Goal: Task Accomplishment & Management: Complete application form

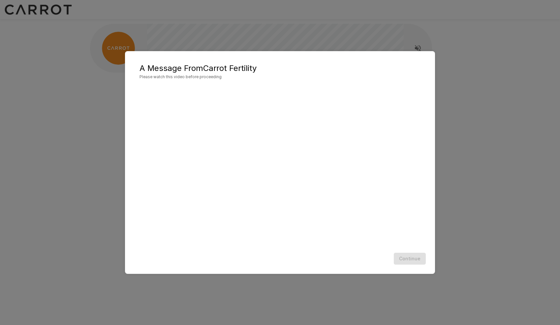
click at [75, 165] on div "A Message From Carrot Fertility Please watch this video before proceeding Conti…" at bounding box center [280, 162] width 560 height 325
click at [416, 258] on button "Continue" at bounding box center [410, 258] width 32 height 12
click at [412, 258] on button "Continue" at bounding box center [410, 258] width 32 height 12
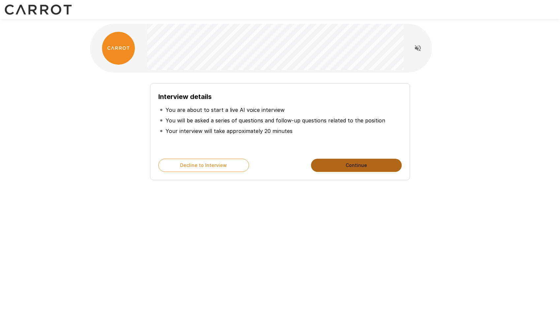
click at [333, 168] on button "Continue" at bounding box center [356, 165] width 91 height 13
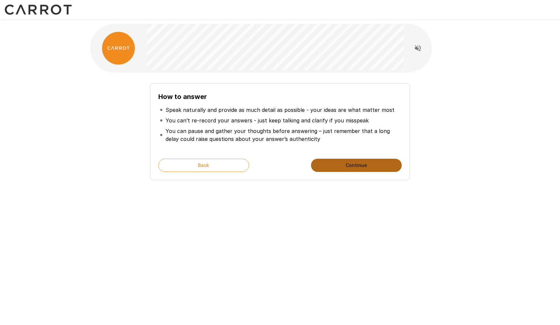
click at [362, 166] on button "Continue" at bounding box center [356, 165] width 91 height 13
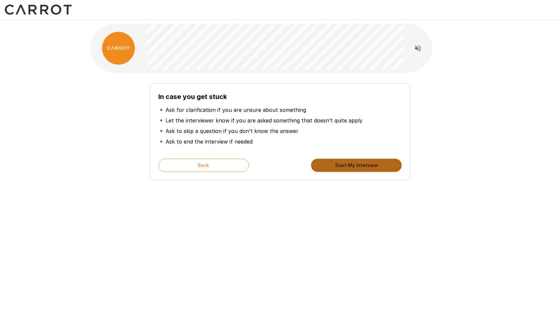
click at [346, 167] on button "Start My Interview" at bounding box center [356, 165] width 91 height 13
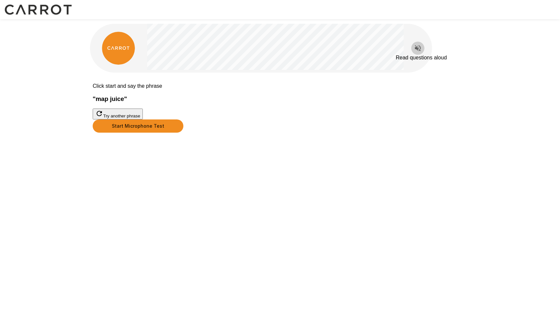
click at [419, 48] on icon "Read questions aloud" at bounding box center [418, 48] width 8 height 8
click at [183, 133] on button "Start Microphone Test" at bounding box center [138, 125] width 91 height 13
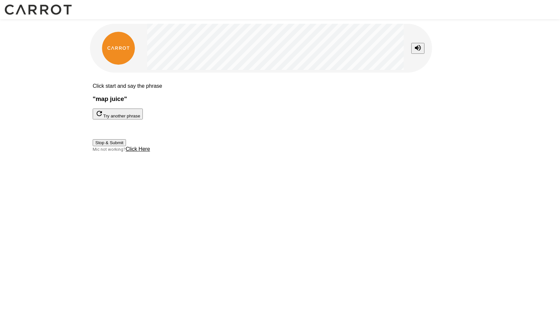
click at [126, 146] on button "Stop & Submit" at bounding box center [109, 142] width 33 height 7
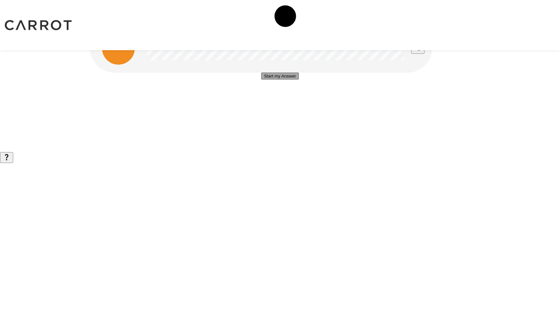
click at [289, 79] on button "Start my Answer" at bounding box center [279, 76] width 37 height 7
click at [285, 99] on button "Stop & Submit" at bounding box center [279, 95] width 33 height 7
click at [13, 179] on button "button" at bounding box center [6, 173] width 13 height 11
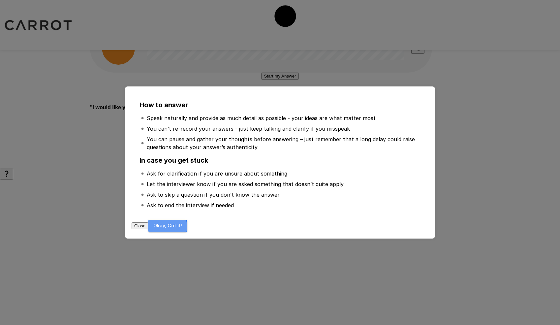
click at [187, 225] on button "Okay, Got it!" at bounding box center [167, 226] width 39 height 12
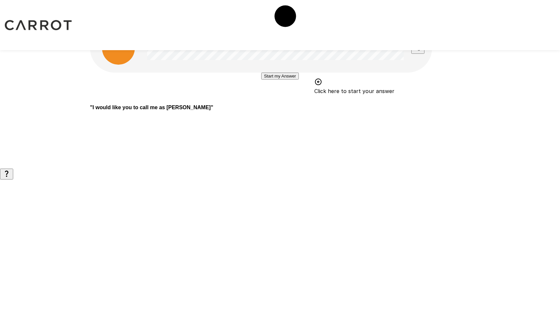
click at [282, 79] on button "Start my Answer" at bounding box center [279, 76] width 37 height 7
click at [289, 99] on button "Stop & Submit" at bounding box center [279, 95] width 33 height 7
click at [298, 79] on button "Start my Answer" at bounding box center [279, 76] width 37 height 7
click at [296, 99] on button "Stop & Submit" at bounding box center [279, 95] width 33 height 7
click at [286, 79] on button "Start my Answer" at bounding box center [279, 76] width 37 height 7
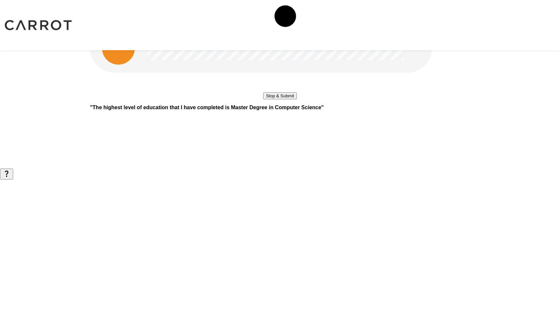
click at [296, 99] on button "Stop & Submit" at bounding box center [279, 95] width 33 height 7
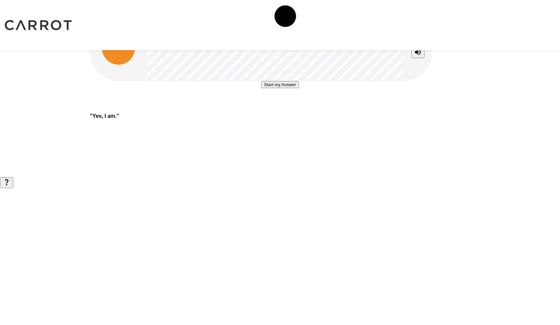
click at [295, 88] on button "Start my Answer" at bounding box center [279, 84] width 37 height 7
drag, startPoint x: 288, startPoint y: 151, endPoint x: 294, endPoint y: 147, distance: 7.0
click at [288, 108] on button "Stop & Submit" at bounding box center [279, 104] width 33 height 7
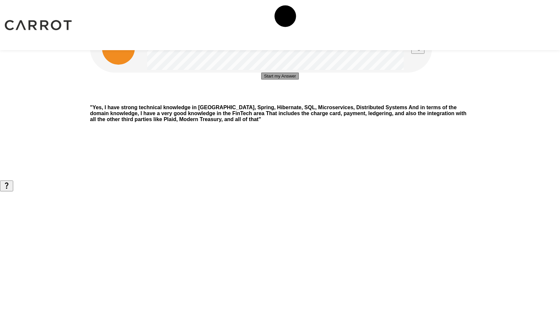
click at [286, 79] on button "Start my Answer" at bounding box center [279, 76] width 37 height 7
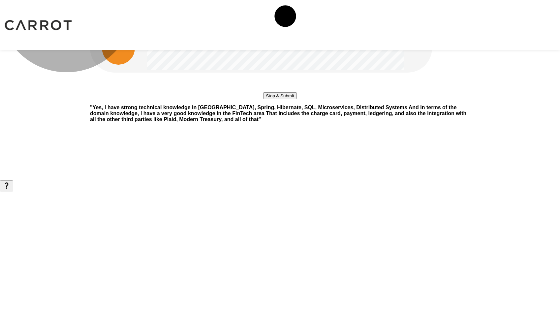
click at [296, 99] on button "Stop & Submit" at bounding box center [279, 95] width 33 height 7
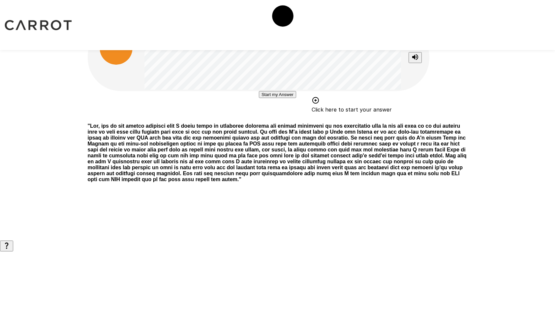
click at [281, 98] on button "Start my Answer" at bounding box center [277, 94] width 37 height 7
click at [290, 118] on button "Stop & Submit" at bounding box center [277, 114] width 33 height 7
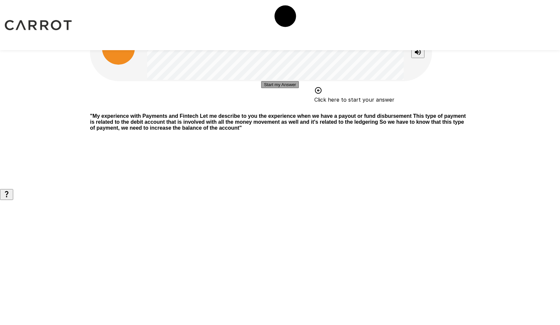
click at [291, 88] on button "Start my Answer" at bounding box center [279, 84] width 37 height 7
click at [293, 108] on button "Stop & Submit" at bounding box center [279, 104] width 33 height 7
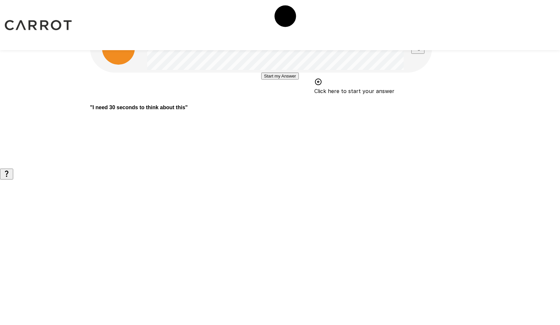
click at [298, 79] on button "Start my Answer" at bounding box center [279, 76] width 37 height 7
click at [296, 99] on button "Stop & Submit" at bounding box center [279, 95] width 33 height 7
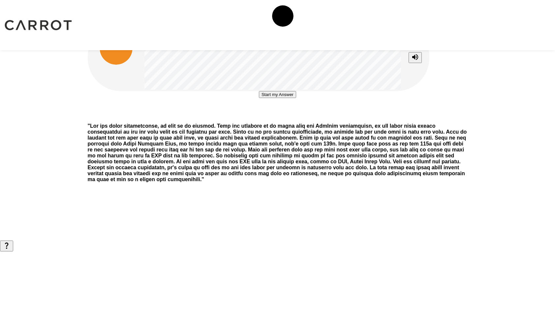
click at [295, 98] on button "Start my Answer" at bounding box center [277, 94] width 37 height 7
click at [291, 118] on button "Stop & Submit" at bounding box center [277, 114] width 33 height 7
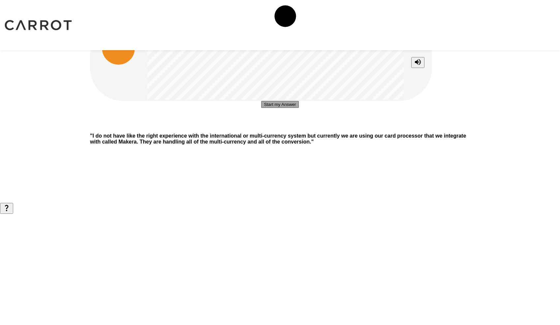
click at [297, 108] on button "Start my Answer" at bounding box center [279, 104] width 37 height 7
click at [293, 128] on div "Stop & Submit" at bounding box center [279, 114] width 33 height 27
click at [295, 128] on button "Stop & Submit" at bounding box center [279, 124] width 33 height 7
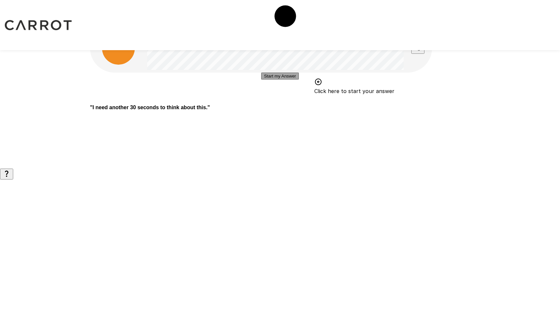
click at [290, 79] on button "Start my Answer" at bounding box center [279, 76] width 37 height 7
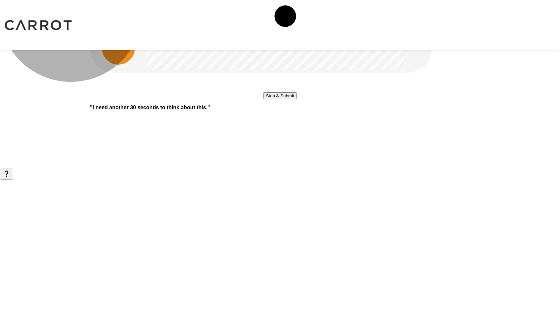
click at [296, 99] on button "Stop & Submit" at bounding box center [279, 95] width 33 height 7
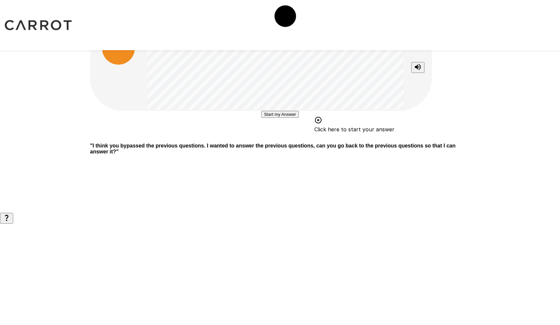
click at [290, 118] on button "Start my Answer" at bounding box center [279, 114] width 37 height 7
click at [281, 137] on button "Stop & Submit" at bounding box center [279, 134] width 33 height 7
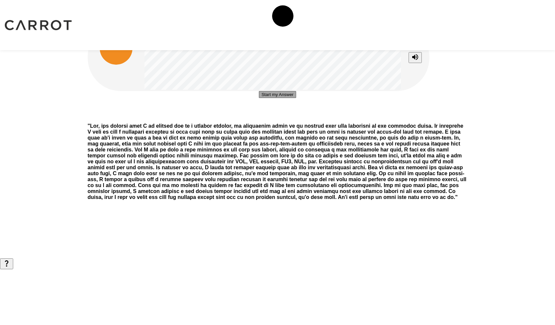
click at [284, 98] on button "Start my Answer" at bounding box center [277, 94] width 37 height 7
click at [282, 118] on button "Stopping in 0:59" at bounding box center [277, 114] width 37 height 7
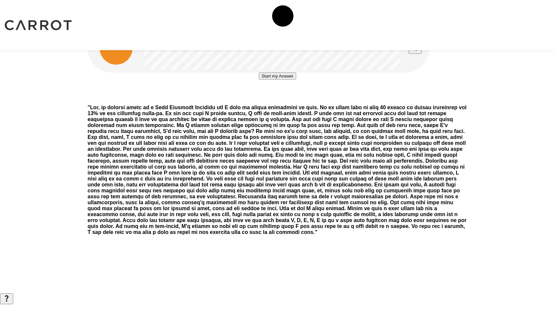
click at [287, 79] on button "Start my Answer" at bounding box center [277, 76] width 37 height 7
click at [294, 99] on button "Stop & Submit" at bounding box center [277, 95] width 33 height 7
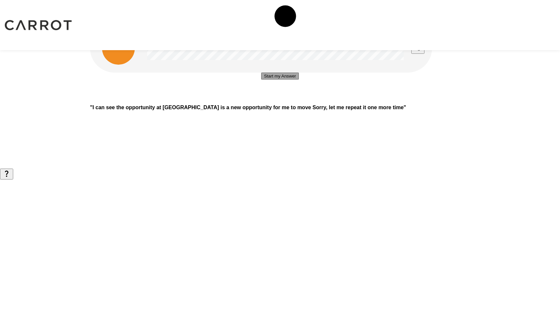
click at [291, 79] on button "Start my Answer" at bounding box center [279, 76] width 37 height 7
click at [296, 99] on button "Stop & Submit" at bounding box center [279, 95] width 33 height 7
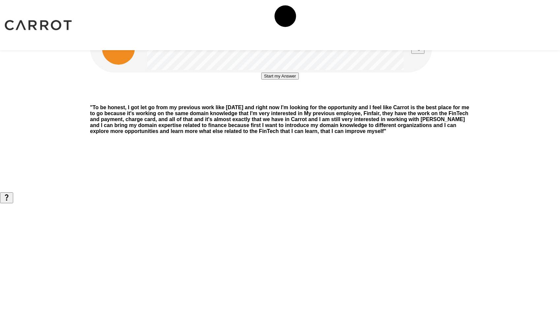
click at [276, 79] on button "Start my Answer" at bounding box center [279, 76] width 37 height 7
drag, startPoint x: 290, startPoint y: 147, endPoint x: 295, endPoint y: 143, distance: 7.1
click at [290, 99] on button "Stop & Submit" at bounding box center [279, 95] width 33 height 7
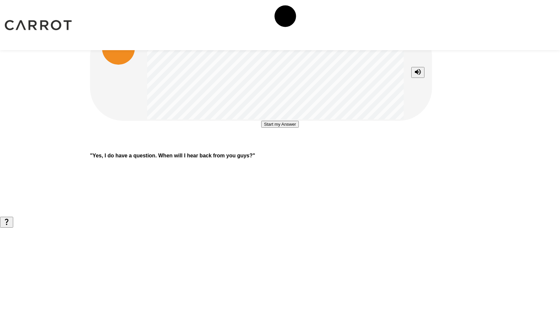
click at [298, 128] on button "Start my Answer" at bounding box center [279, 124] width 37 height 7
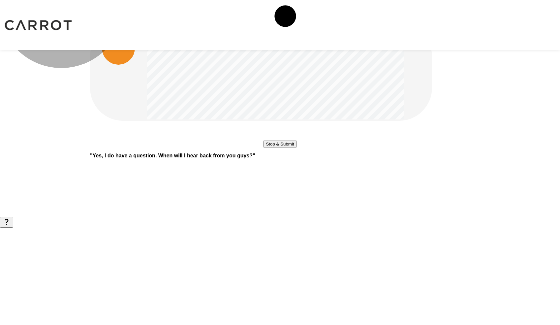
click at [296, 147] on button "Stop & Submit" at bounding box center [279, 143] width 33 height 7
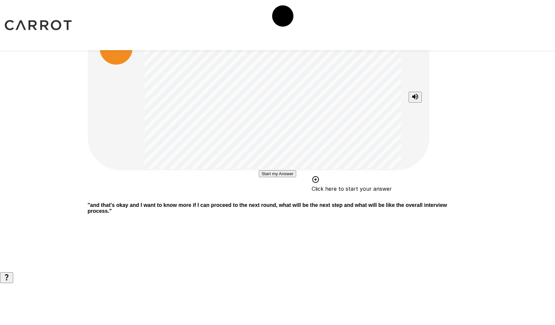
click at [285, 177] on button "Start my Answer" at bounding box center [277, 173] width 37 height 7
click at [294, 197] on button "Stop & Submit" at bounding box center [277, 193] width 33 height 7
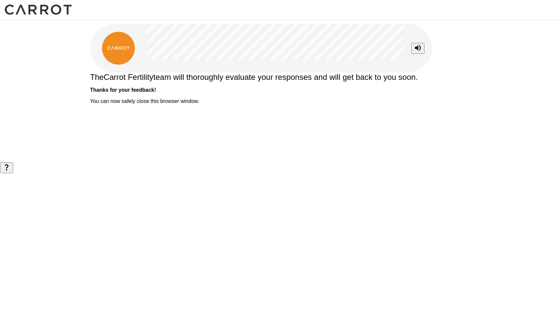
click at [379, 162] on div "The Carrot Fertility team will thoroughly evaluate your responses and will get …" at bounding box center [280, 81] width 396 height 162
